Goal: Transaction & Acquisition: Book appointment/travel/reservation

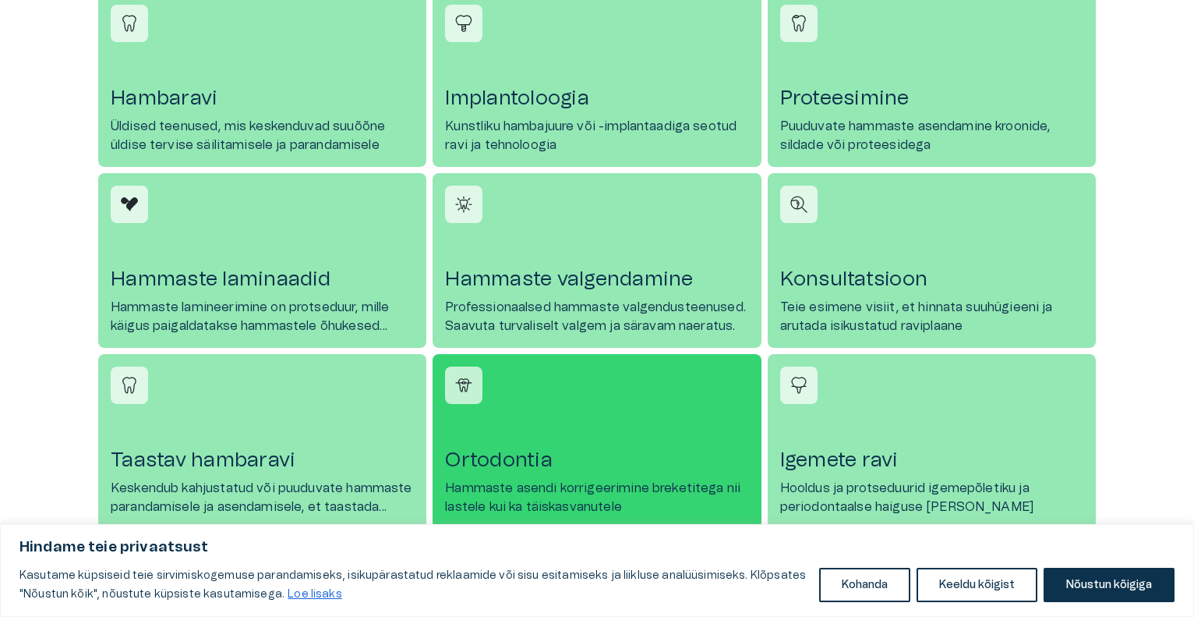
scroll to position [780, 0]
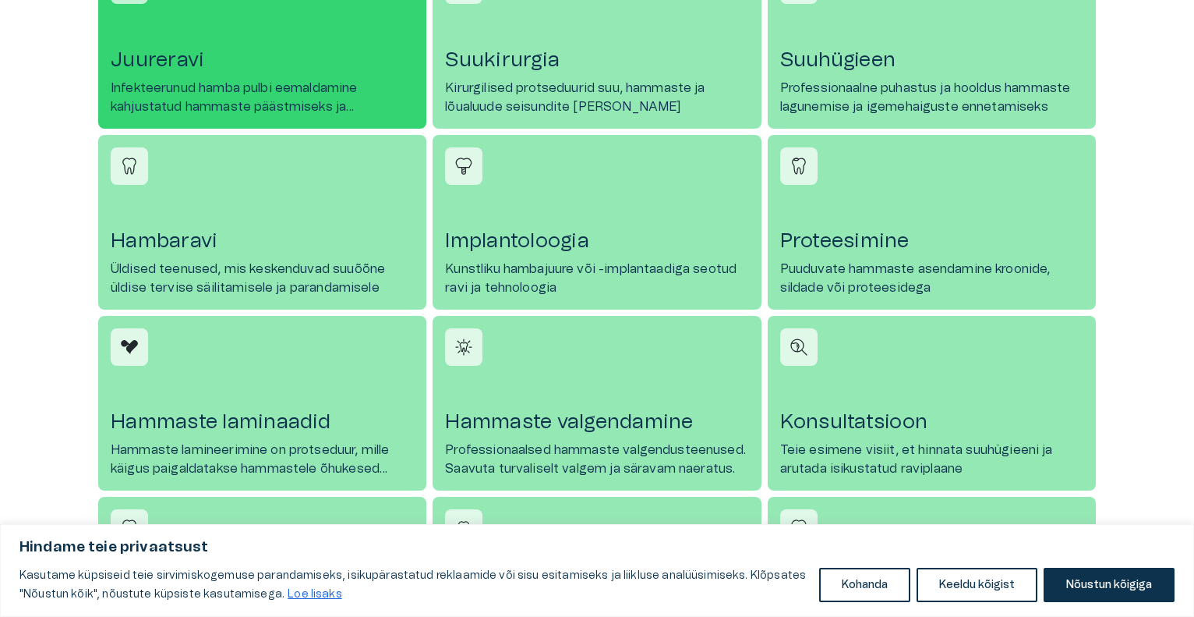
click at [251, 93] on p "Infekteerunud hamba pulbi eemaldamine kahjustatud hammaste päästmiseks ja taast…" at bounding box center [262, 97] width 303 height 37
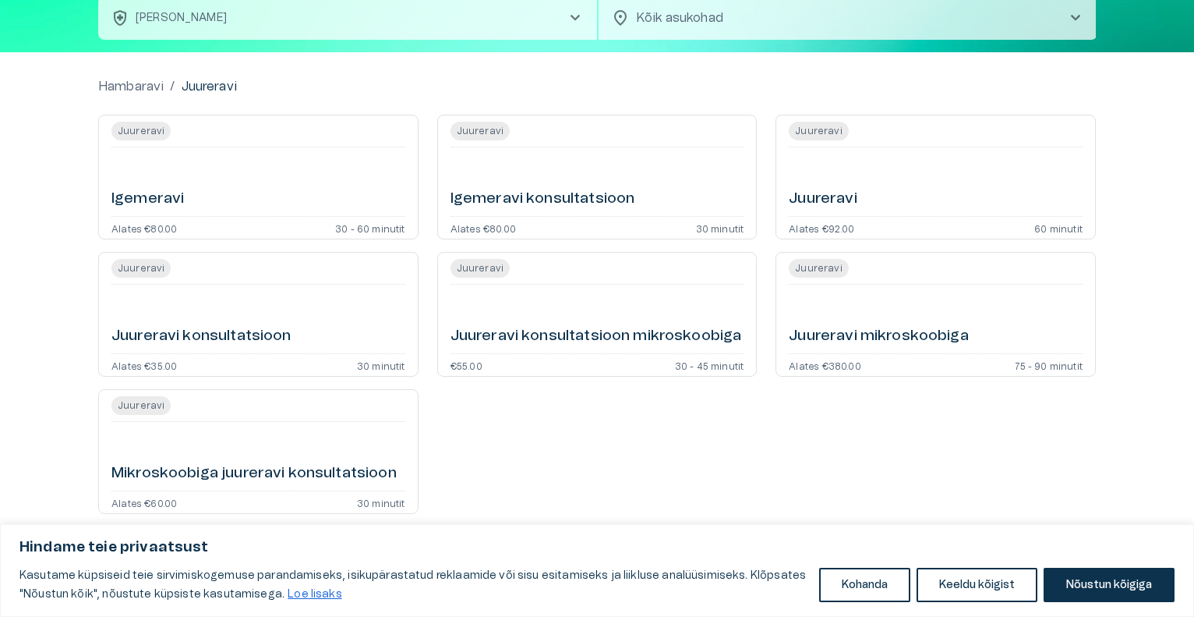
scroll to position [109, 0]
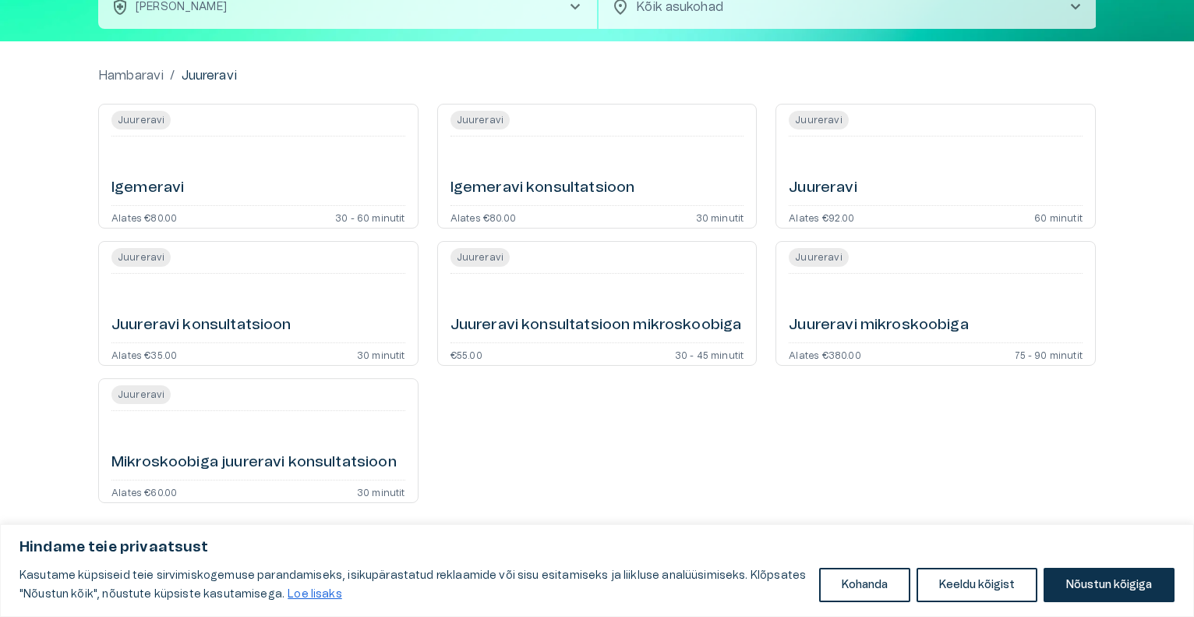
click at [838, 175] on div "Juureravi" at bounding box center [936, 171] width 294 height 56
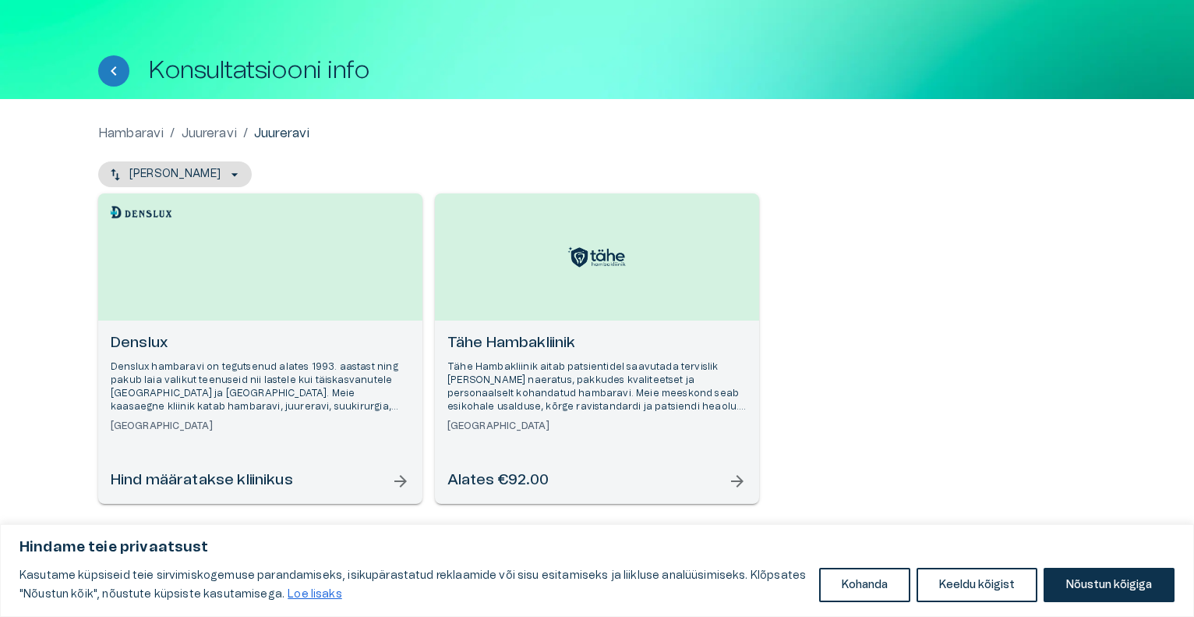
scroll to position [40, 0]
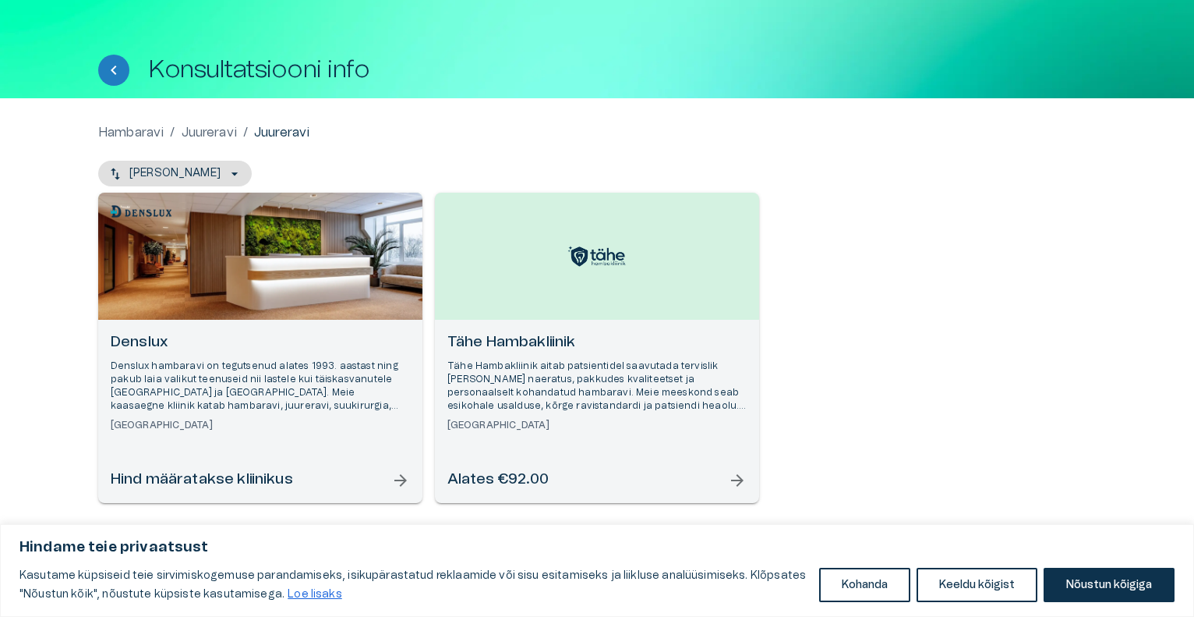
click at [607, 384] on p "Tähe Hambakliinik aitab patsientidel saavutada tervislik [PERSON_NAME] naeratus…" at bounding box center [596, 386] width 299 height 54
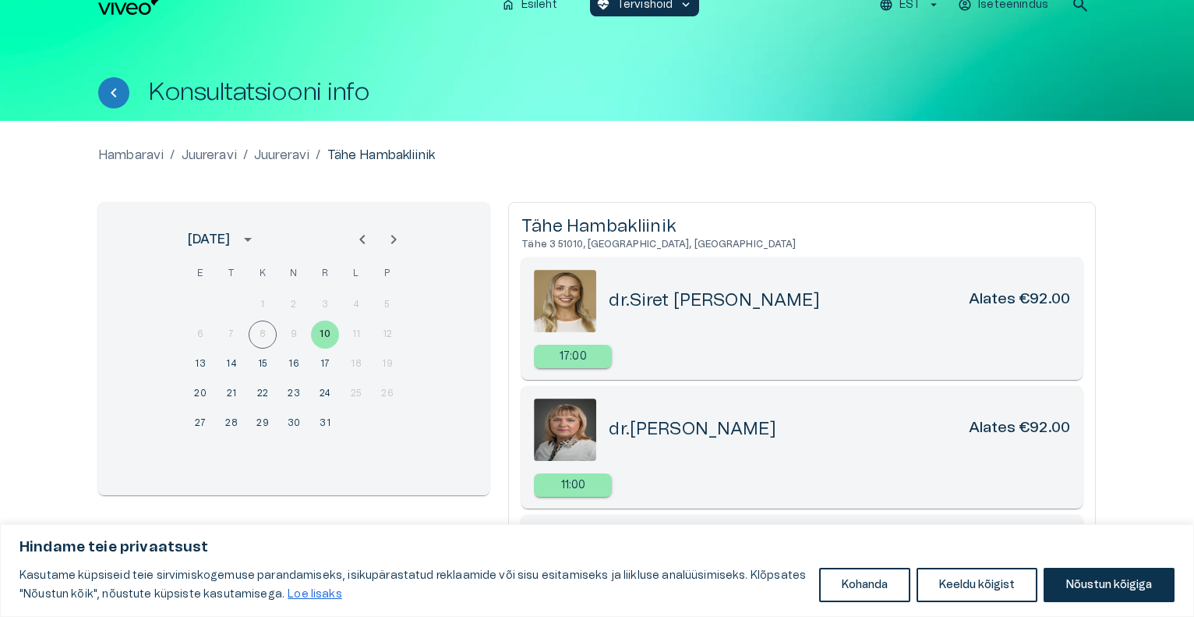
scroll to position [164, 0]
